Goal: Navigation & Orientation: Find specific page/section

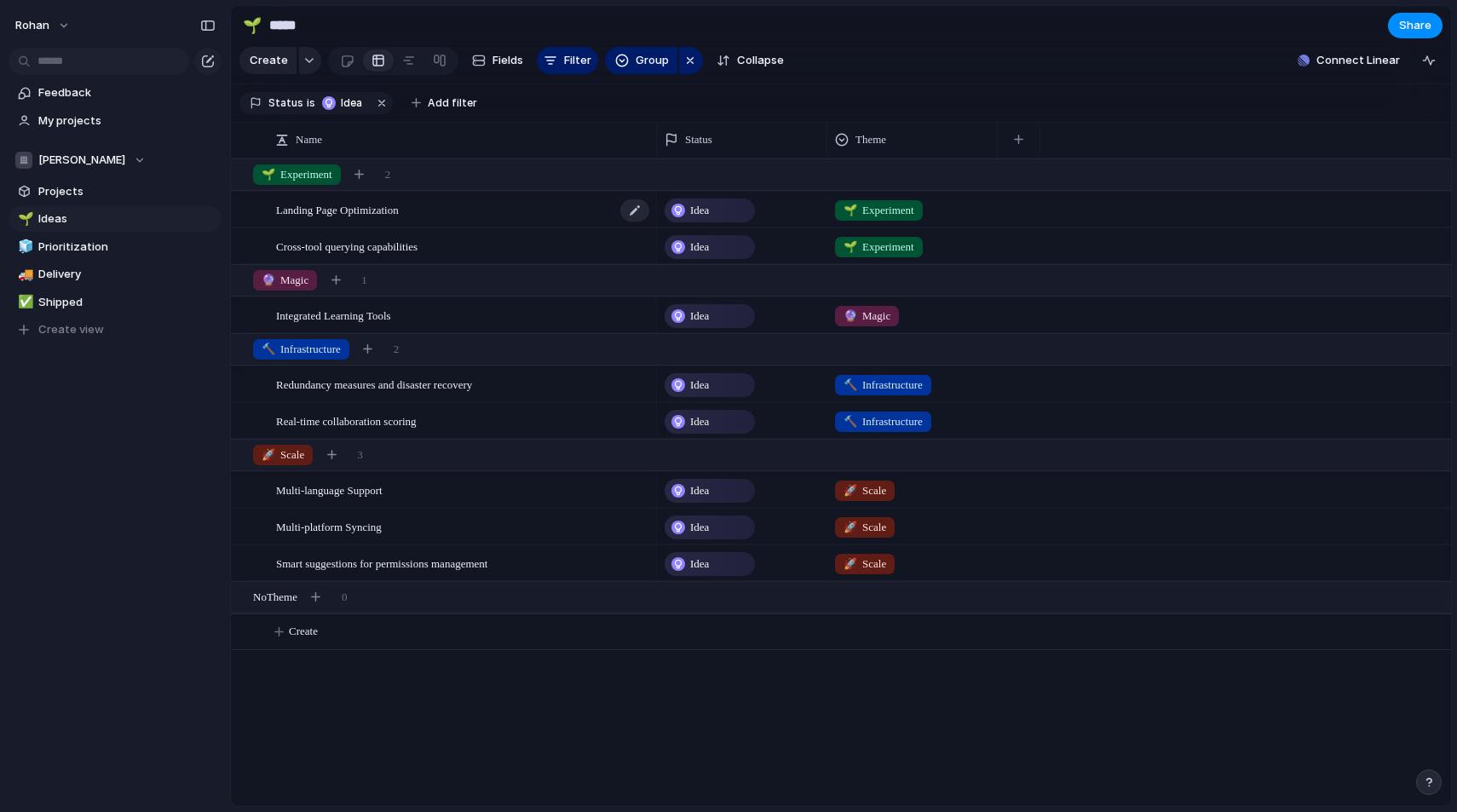
click at [372, 206] on span "Landing Page Optimization" at bounding box center [337, 209] width 123 height 19
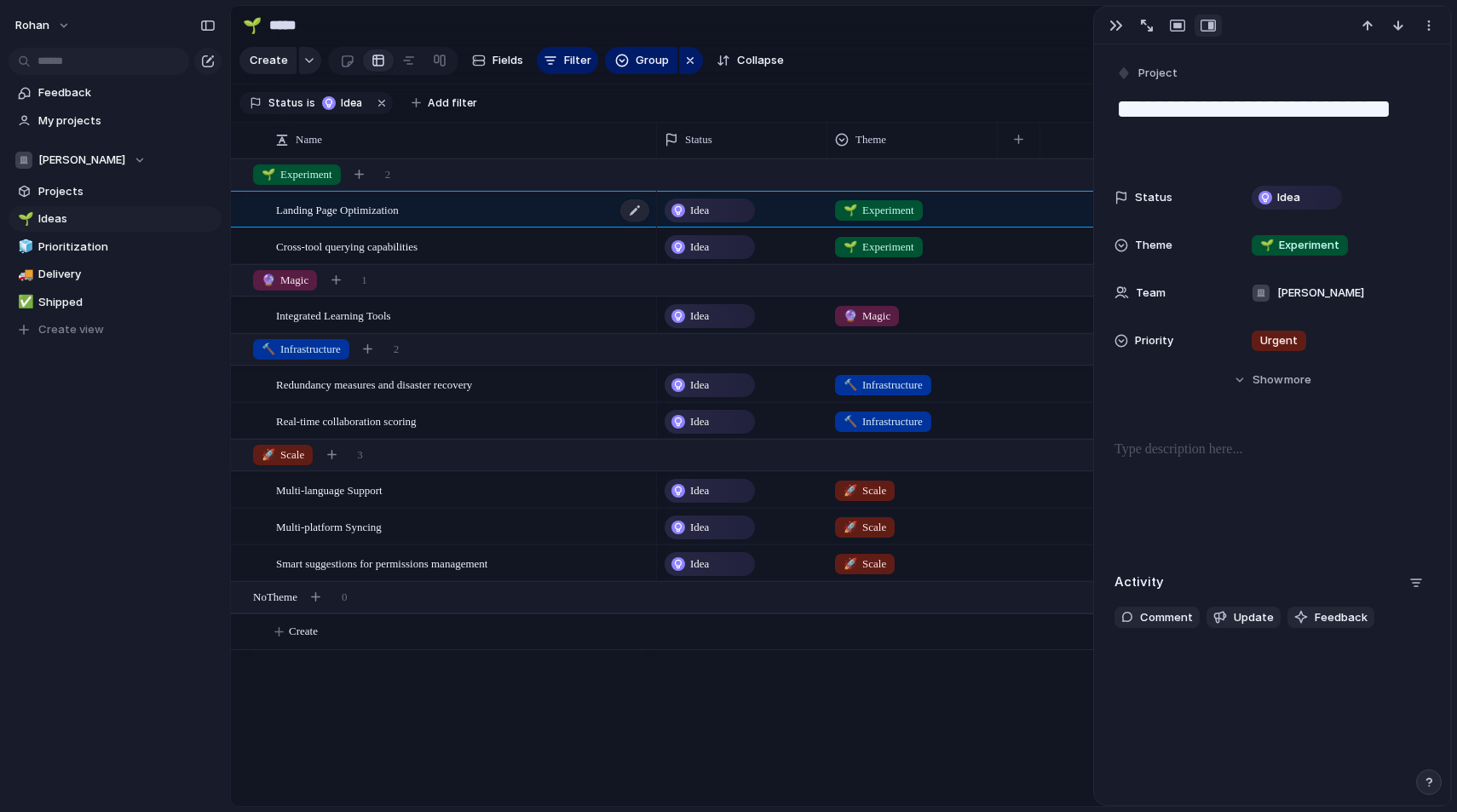
click at [372, 206] on span "Landing Page Optimization" at bounding box center [337, 209] width 123 height 19
click at [1107, 29] on button "button" at bounding box center [1116, 25] width 27 height 22
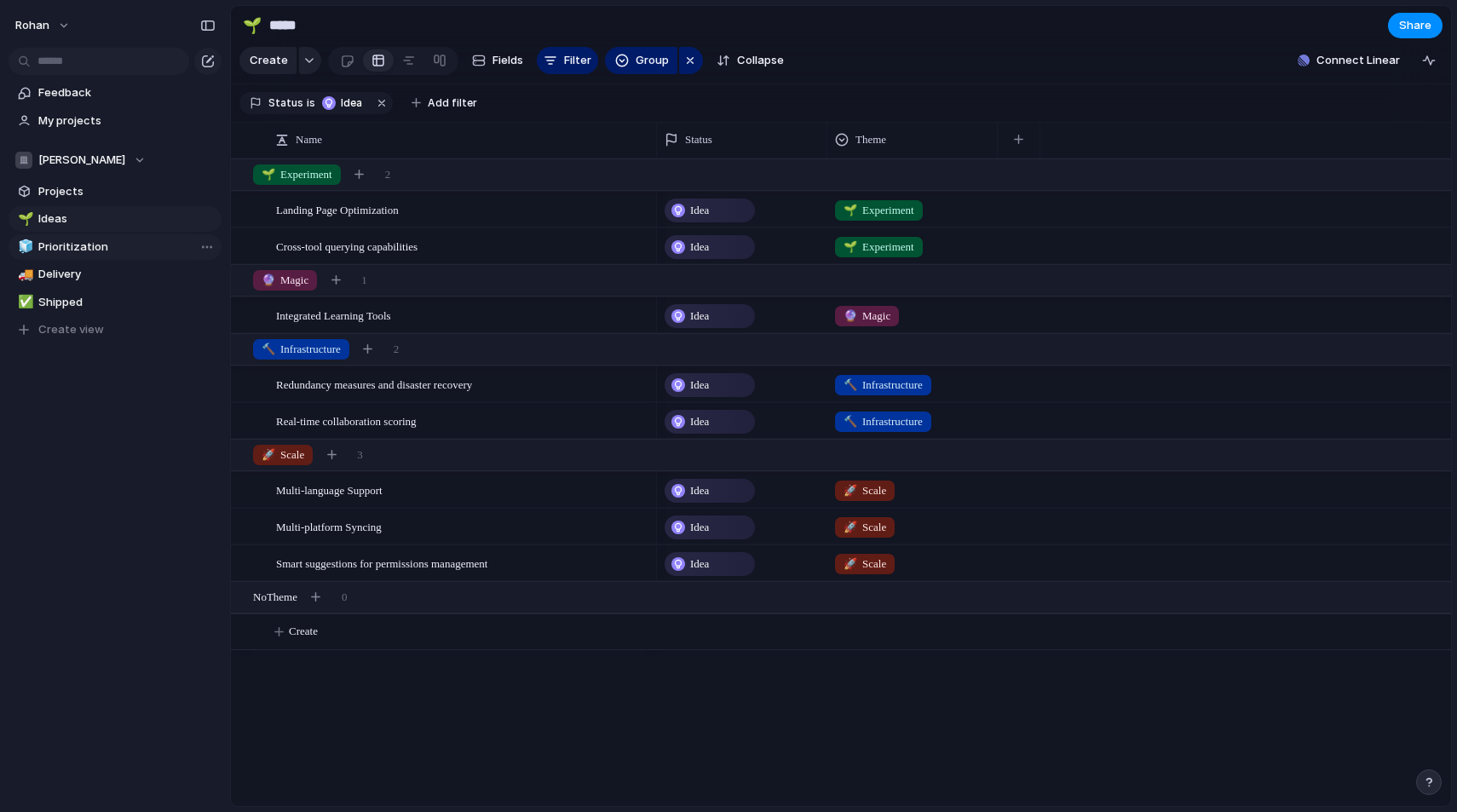
click at [98, 245] on span "Prioritization" at bounding box center [127, 247] width 177 height 17
type input "**********"
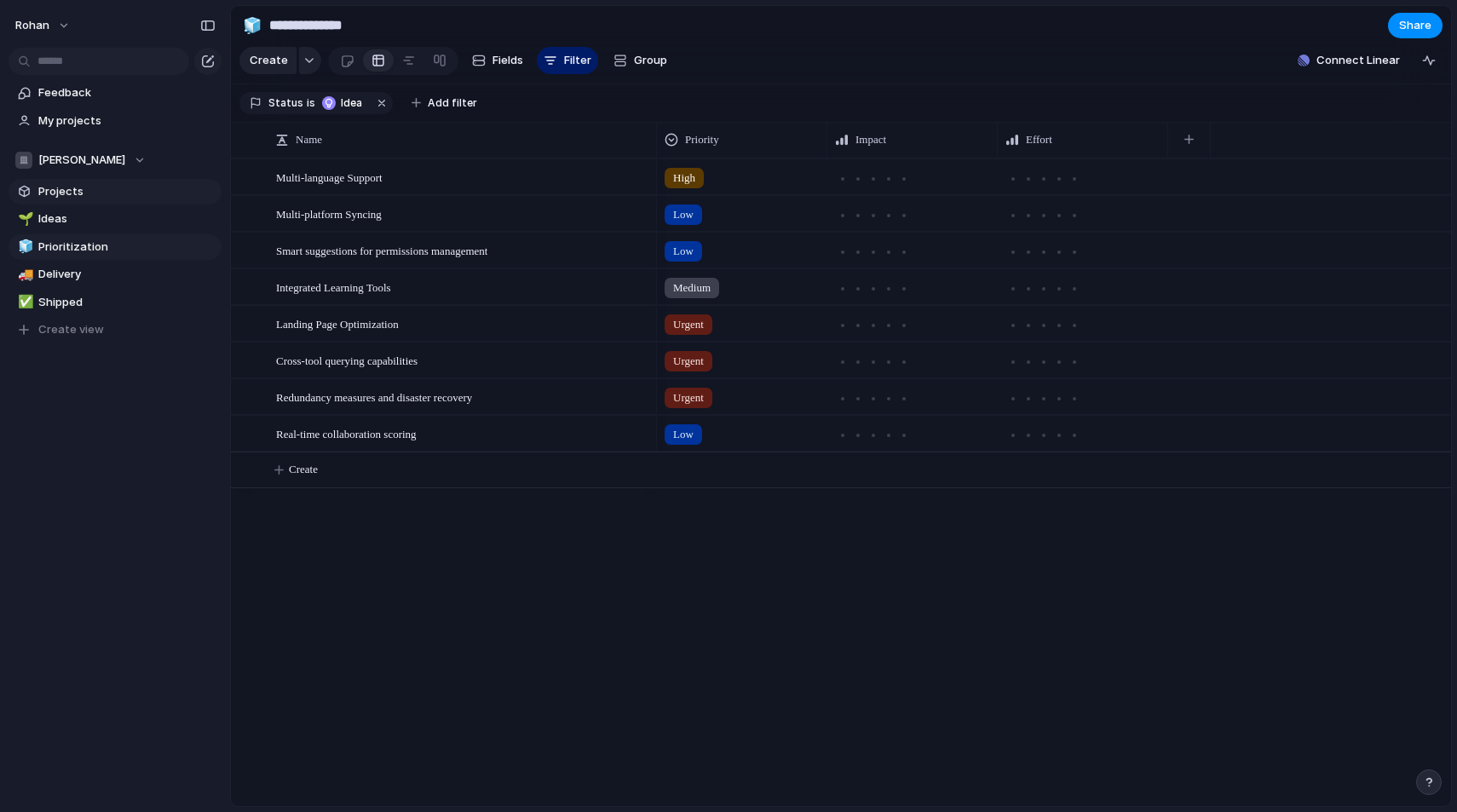
click at [76, 192] on span "Projects" at bounding box center [127, 191] width 177 height 17
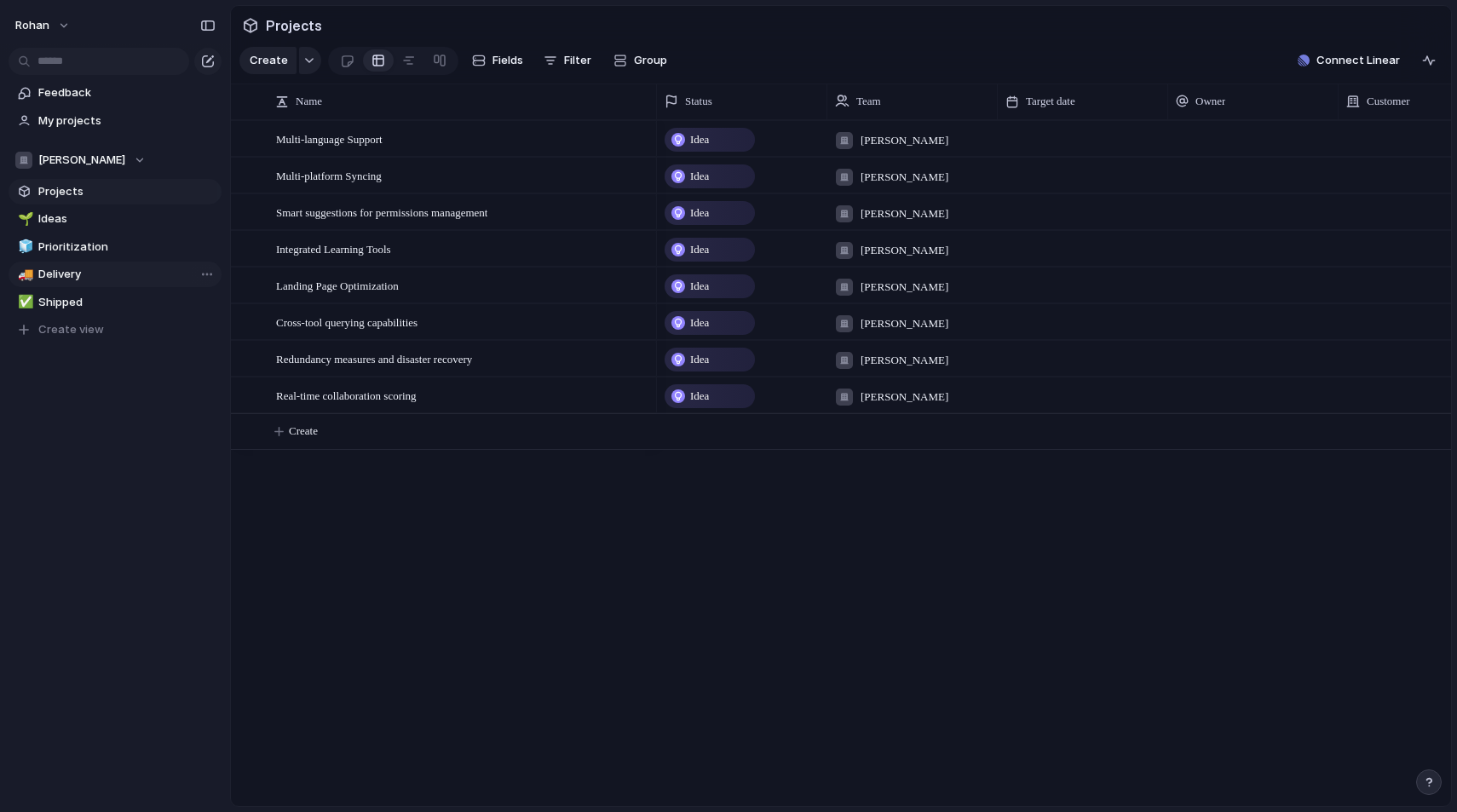
click at [65, 279] on span "Delivery" at bounding box center [127, 274] width 177 height 17
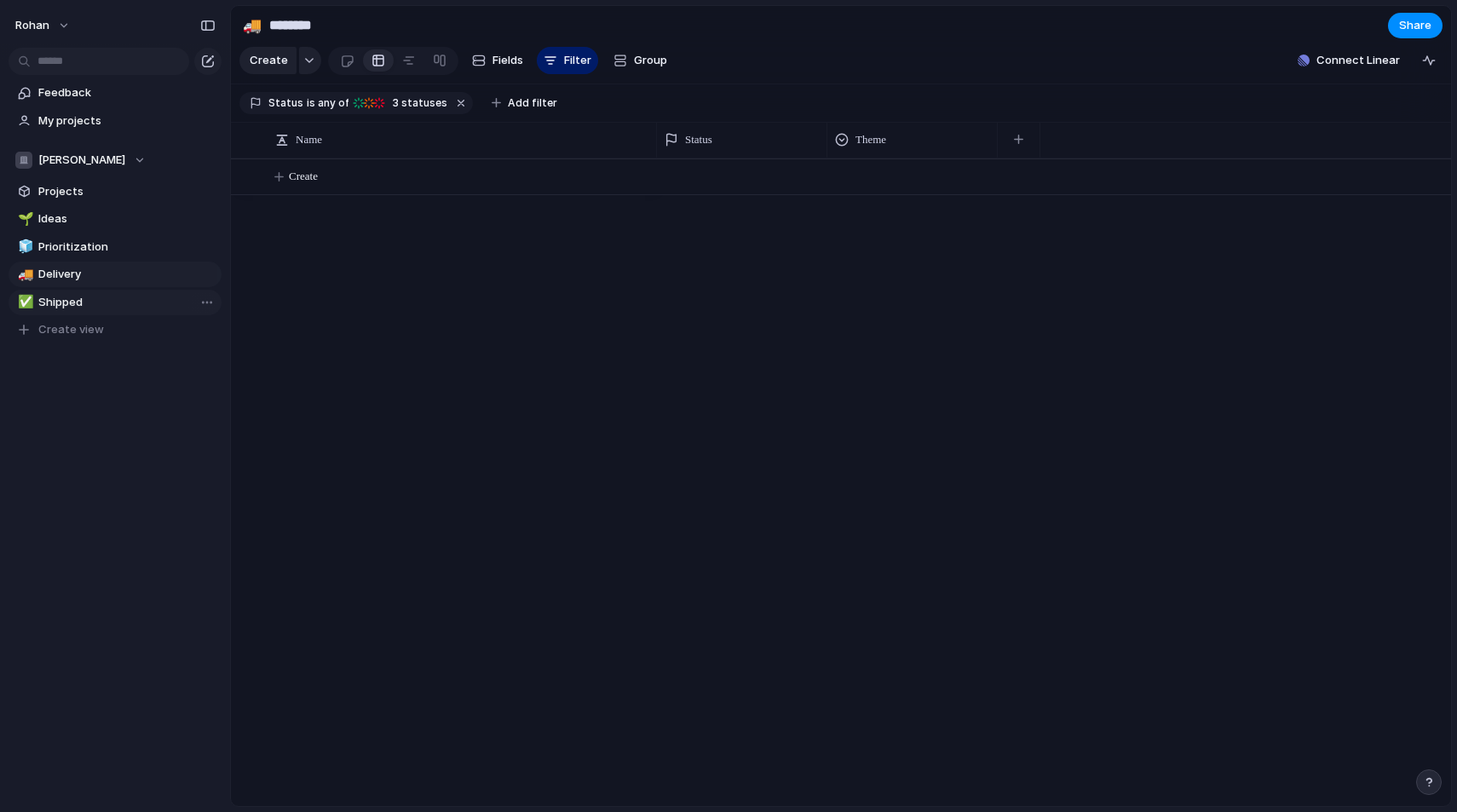
click at [67, 312] on link "✅ Shipped" at bounding box center [115, 302] width 213 height 25
type input "*******"
click at [60, 149] on button "[PERSON_NAME]" at bounding box center [115, 160] width 213 height 25
click at [60, 149] on div "[PERSON_NAME] Create new team" at bounding box center [728, 406] width 1457 height 812
click at [80, 117] on span "My projects" at bounding box center [127, 120] width 177 height 17
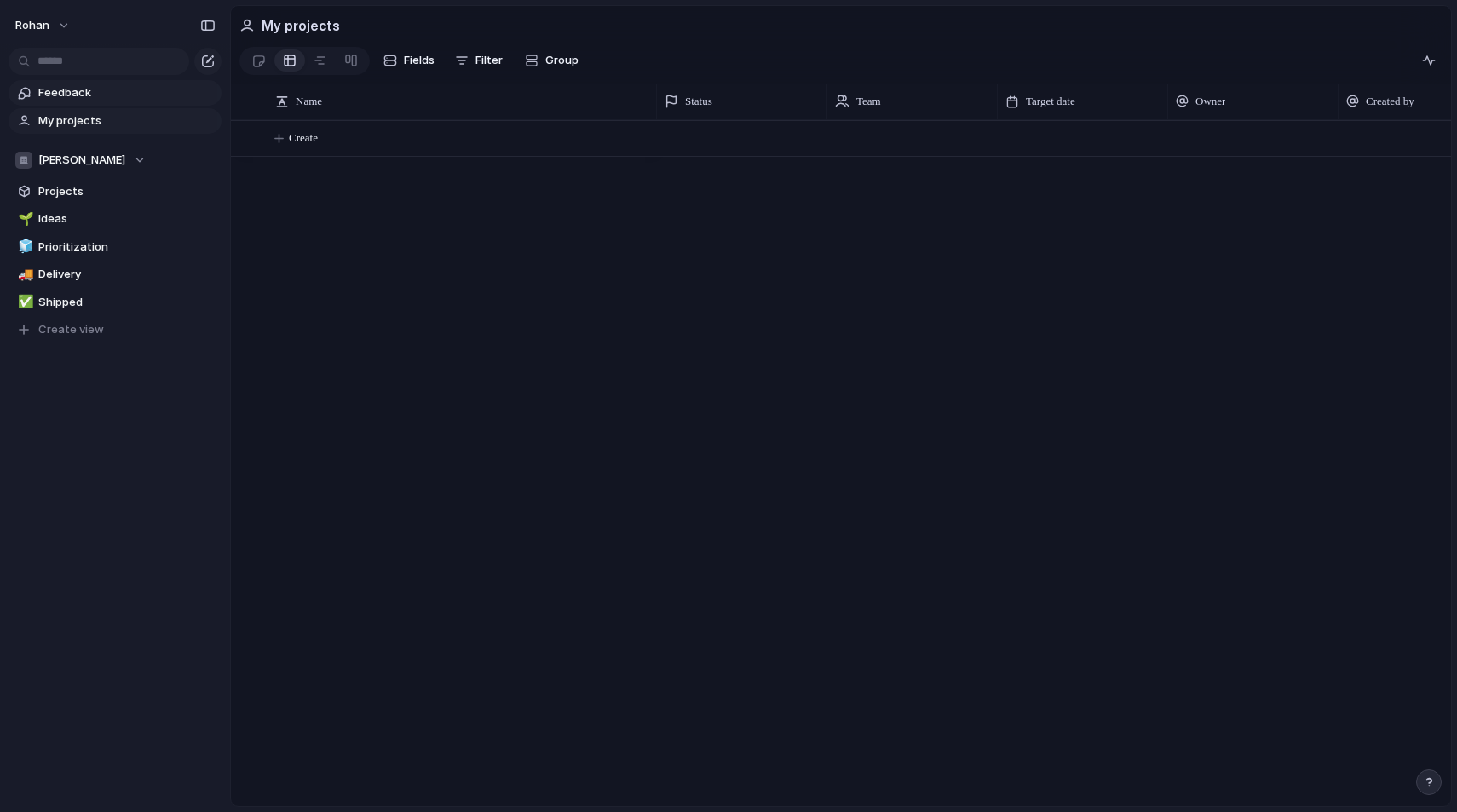
click at [77, 91] on span "Feedback" at bounding box center [127, 92] width 177 height 17
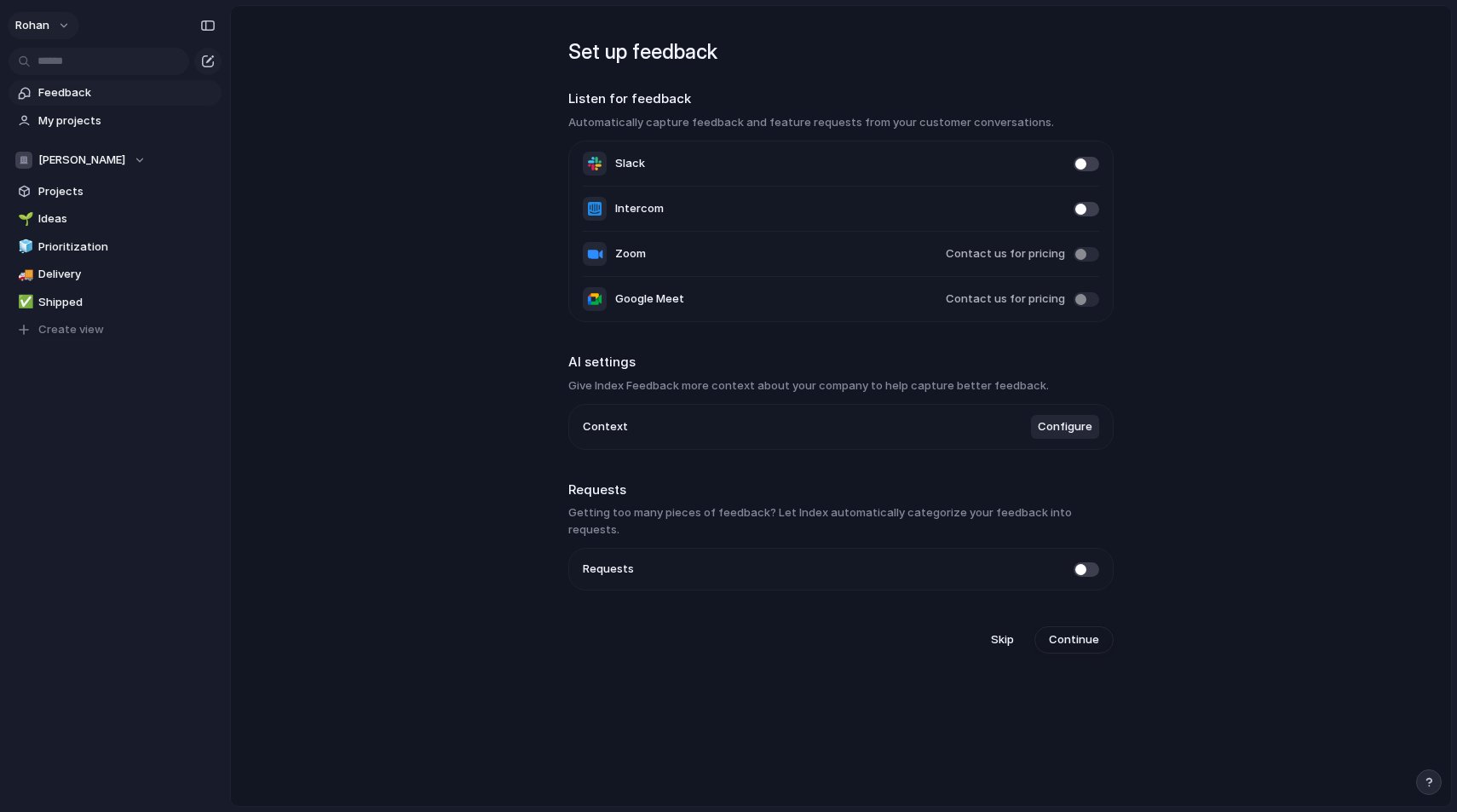
click at [59, 26] on button "rohan" at bounding box center [43, 25] width 71 height 27
click at [77, 67] on span "Settings" at bounding box center [62, 63] width 47 height 17
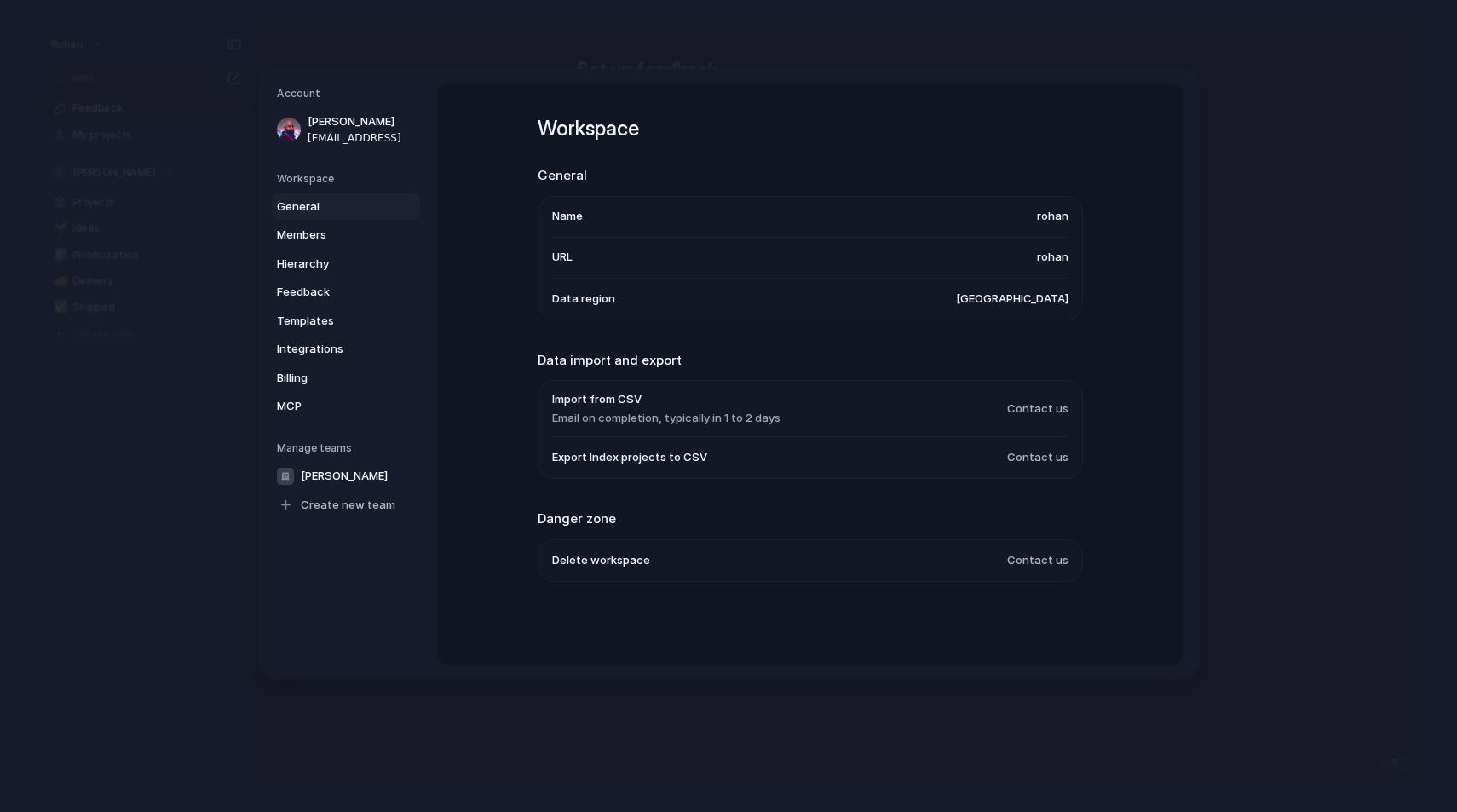
click at [308, 174] on h5 "Workspace" at bounding box center [348, 178] width 143 height 16
click at [322, 231] on span "Members" at bounding box center [332, 234] width 109 height 17
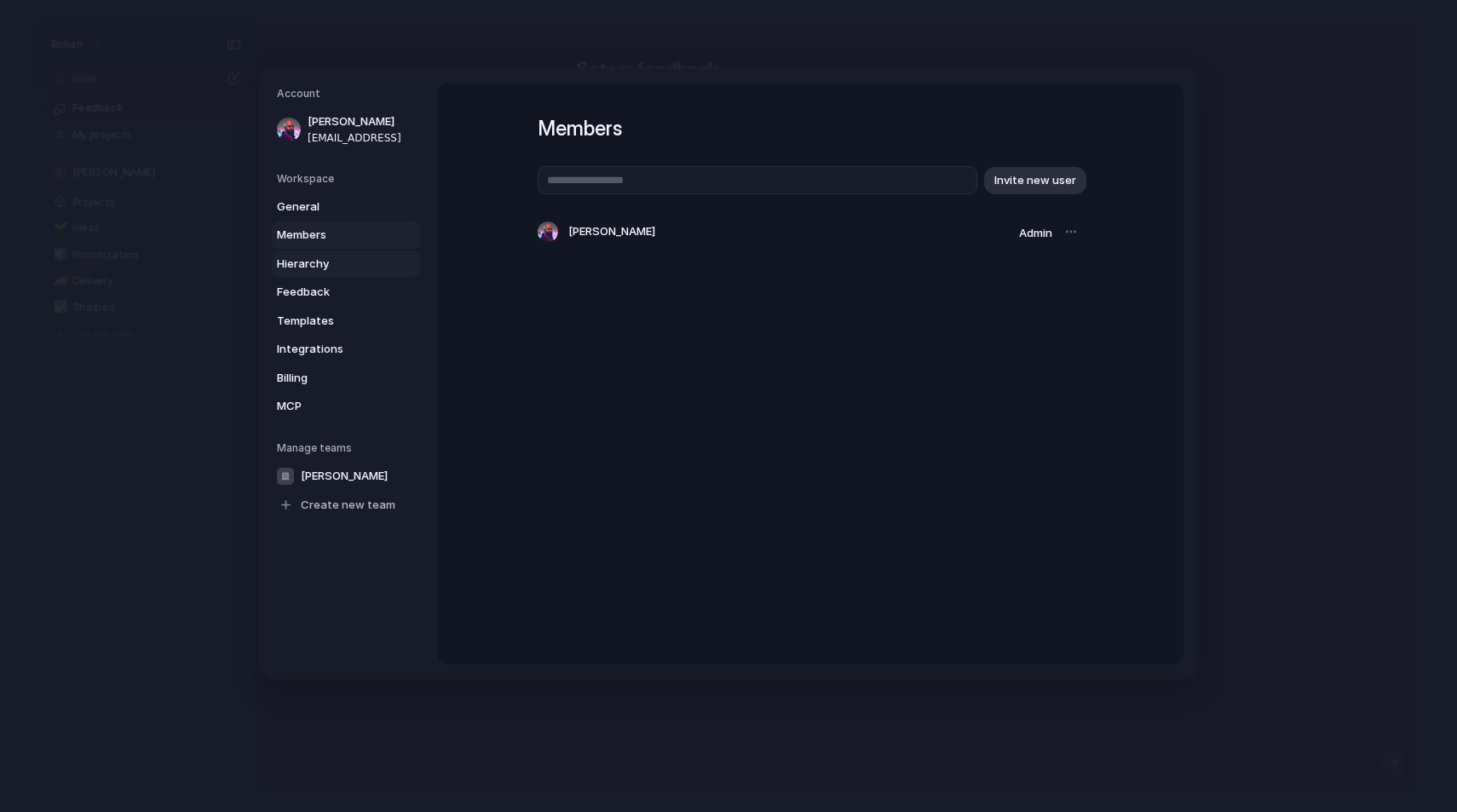
click at [323, 266] on span "Hierarchy" at bounding box center [332, 262] width 109 height 17
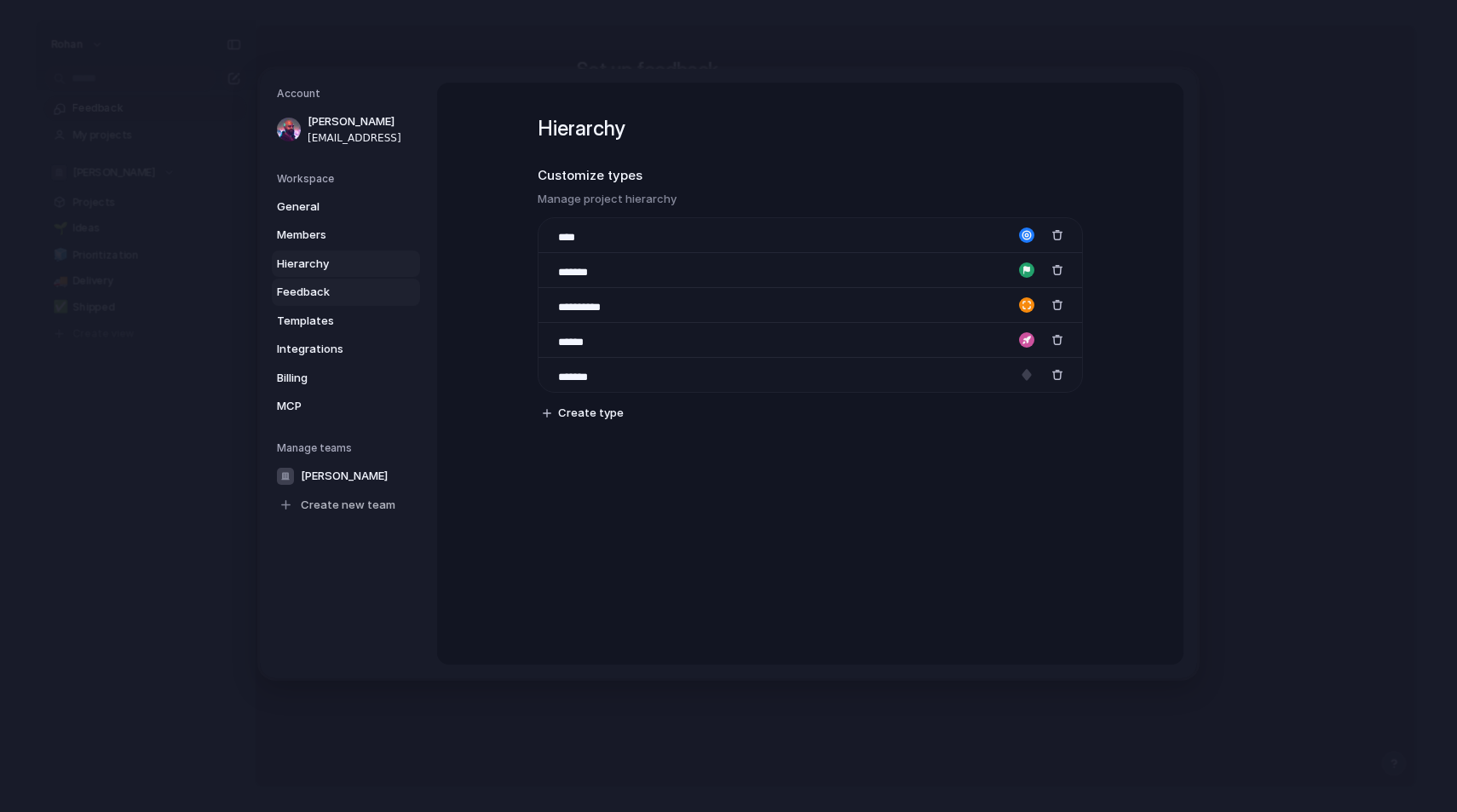
click at [323, 293] on span "Feedback" at bounding box center [332, 291] width 109 height 17
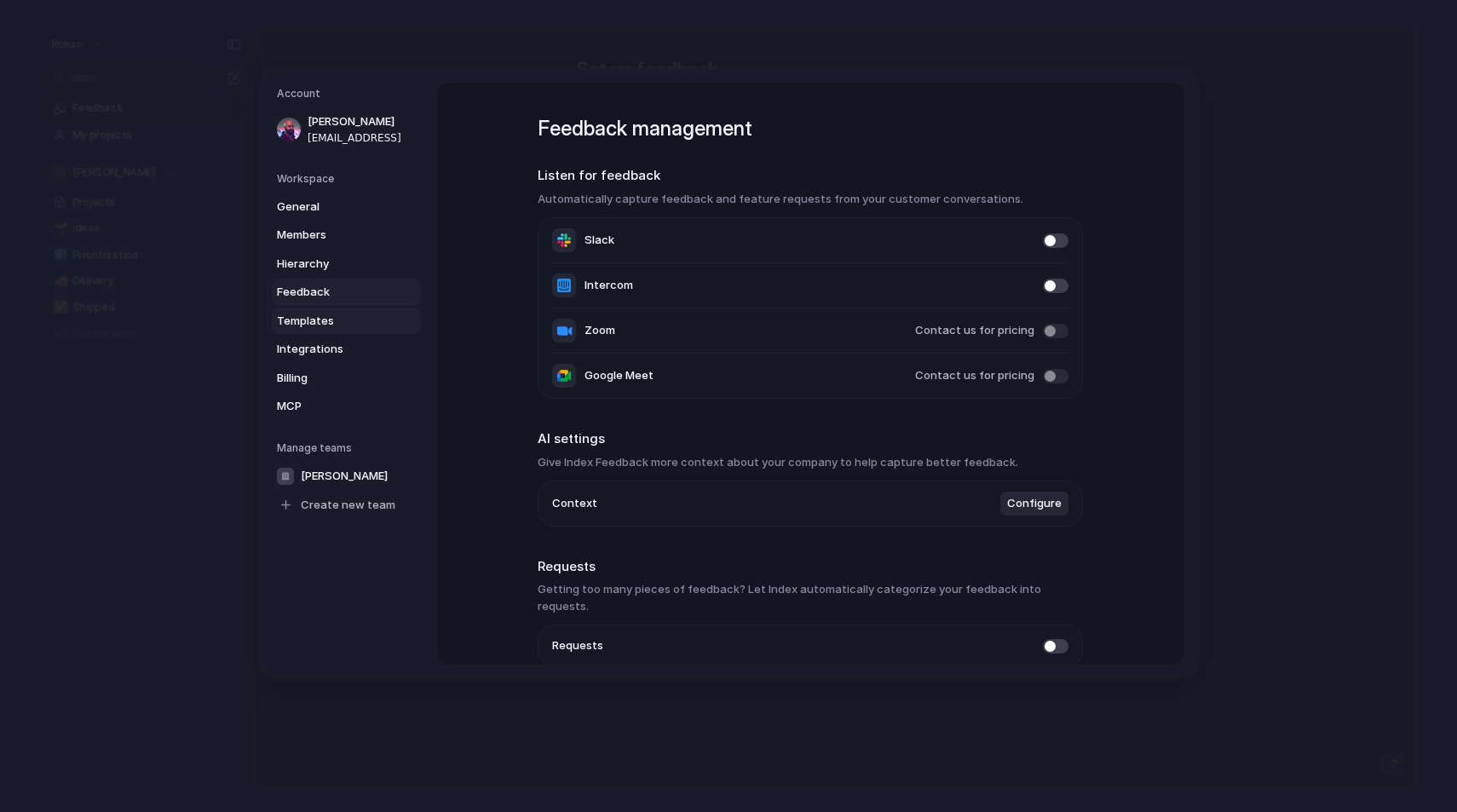
click at [323, 324] on span "Templates" at bounding box center [332, 320] width 109 height 17
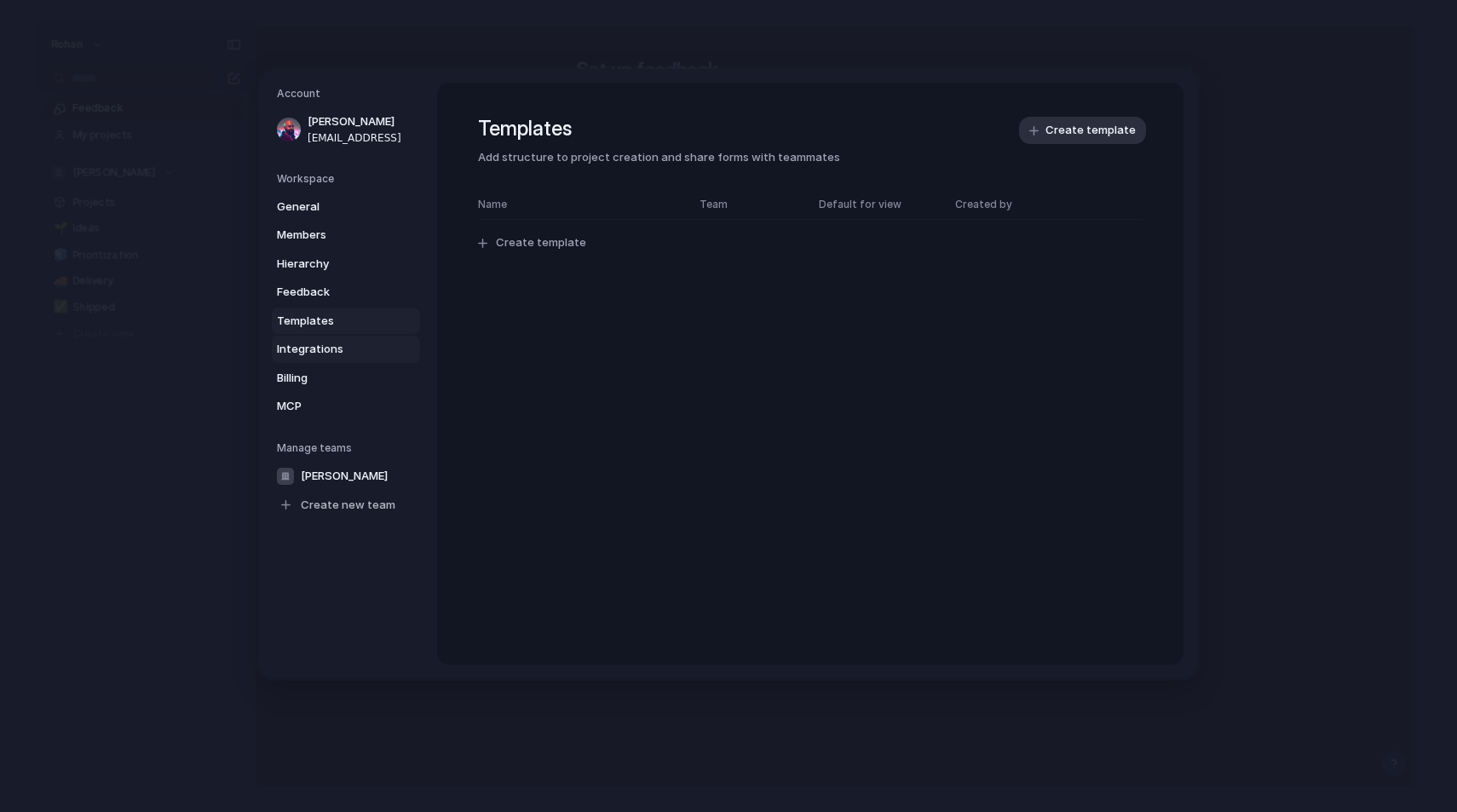
click at [325, 362] on link "Integrations" at bounding box center [346, 349] width 148 height 27
